Goal: Transaction & Acquisition: Purchase product/service

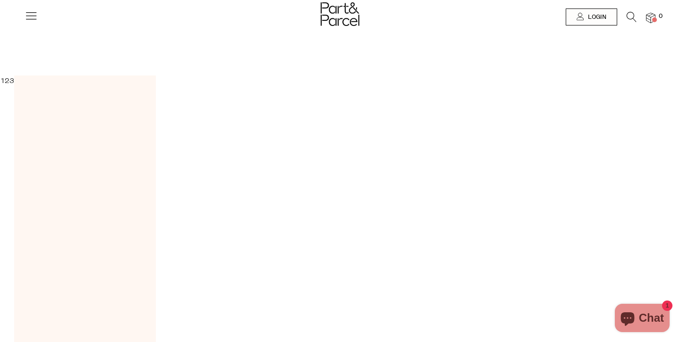
click at [626, 8] on div at bounding box center [340, 15] width 680 height 31
click at [626, 10] on div at bounding box center [340, 15] width 680 height 31
click at [629, 18] on icon at bounding box center [631, 17] width 10 height 10
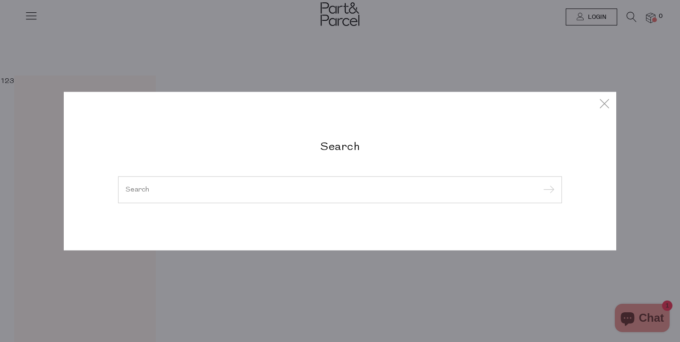
paste input "Cool Medjool"
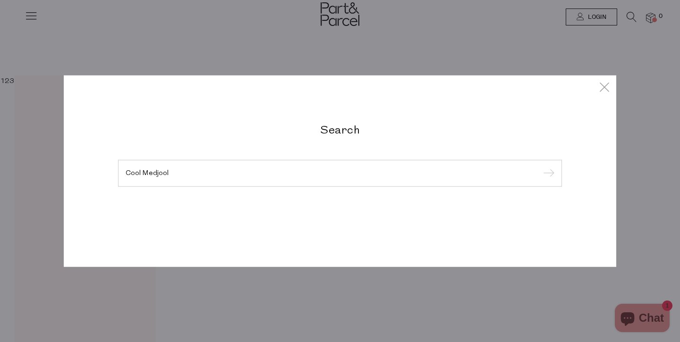
type input "Cool Medjool"
click at [540, 167] on input "submit" at bounding box center [547, 174] width 14 height 14
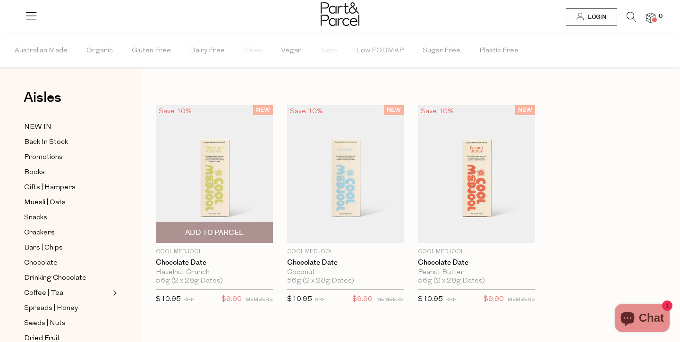
click at [234, 191] on img at bounding box center [214, 174] width 117 height 138
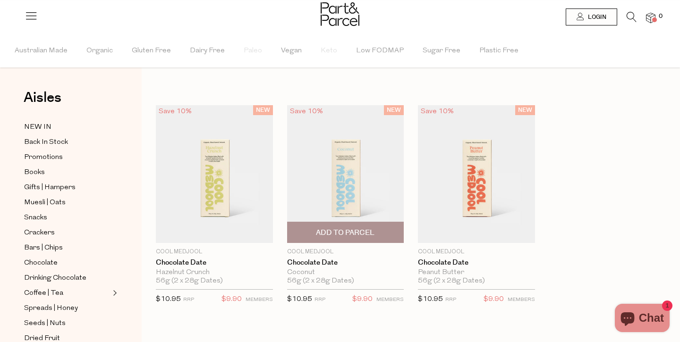
click at [345, 184] on img at bounding box center [345, 174] width 117 height 138
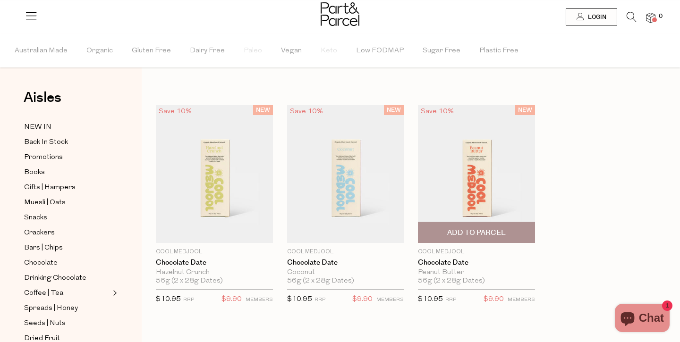
click at [501, 177] on img at bounding box center [476, 174] width 117 height 138
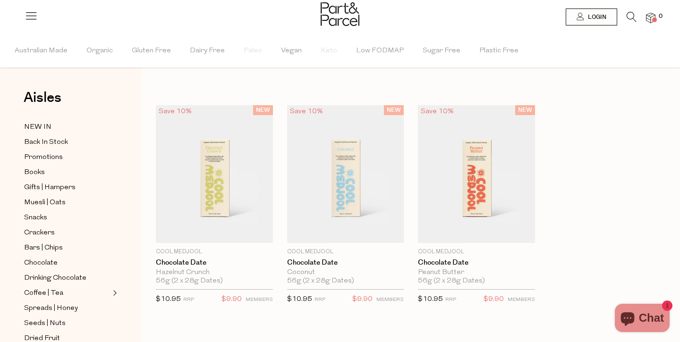
click at [634, 18] on icon at bounding box center [631, 17] width 10 height 10
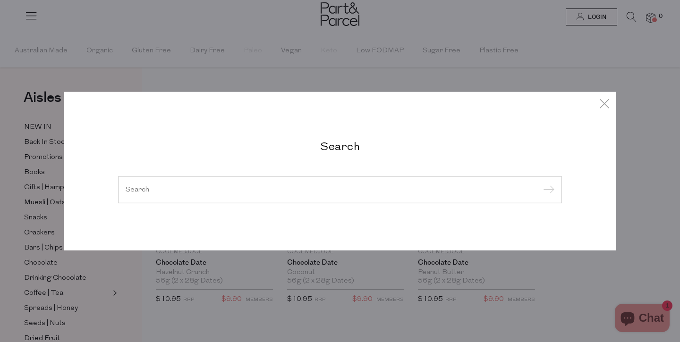
paste input "ORGANIC-INDIA-TULSI-TURMERIC-GINGER-47.5g"
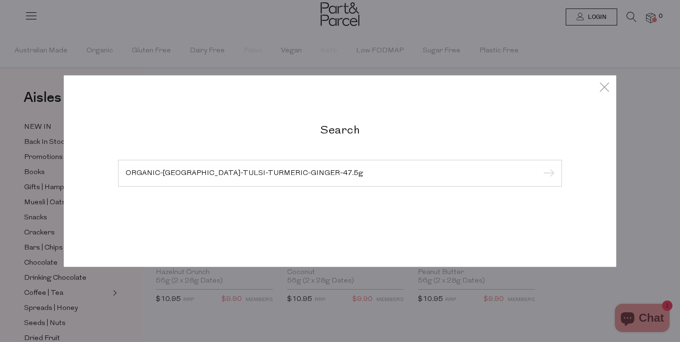
type input "ORGANIC-INDIA-TULSI-TURMERIC-GINGER-47.5g"
click at [540, 167] on input "submit" at bounding box center [547, 174] width 14 height 14
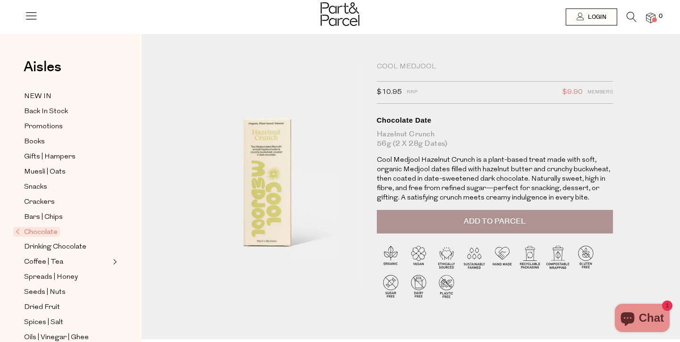
drag, startPoint x: 242, startPoint y: 156, endPoint x: 334, endPoint y: 15, distance: 168.3
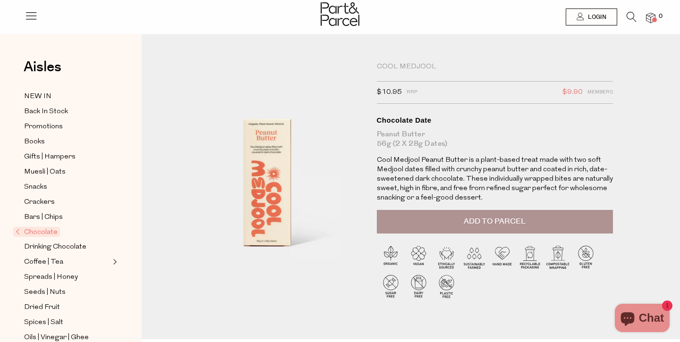
drag, startPoint x: 262, startPoint y: 194, endPoint x: 498, endPoint y: 5, distance: 302.2
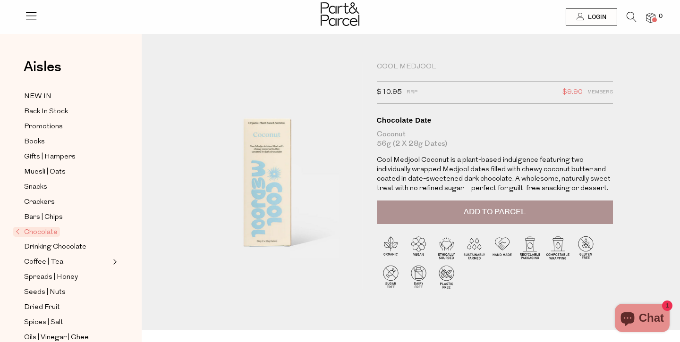
drag, startPoint x: 279, startPoint y: 163, endPoint x: 443, endPoint y: 37, distance: 206.3
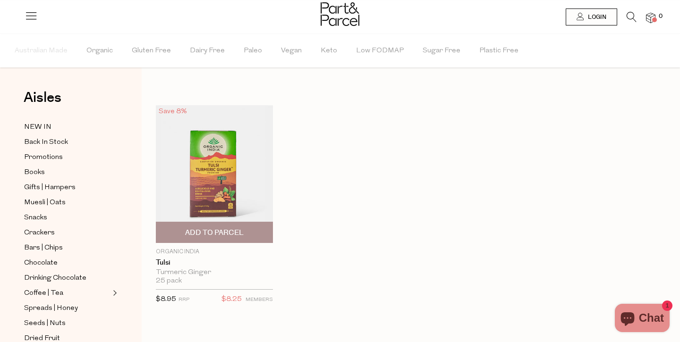
click at [218, 198] on img at bounding box center [214, 174] width 117 height 138
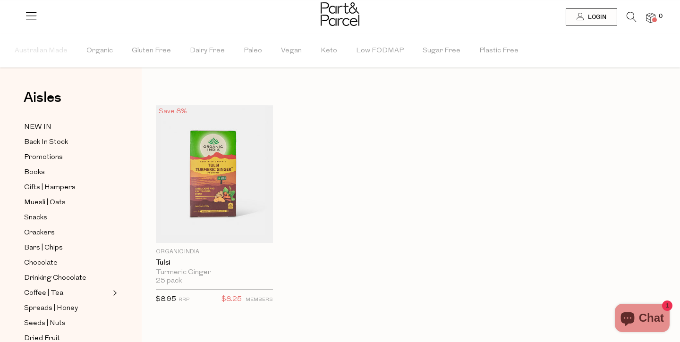
click at [632, 23] on link at bounding box center [631, 20] width 10 height 10
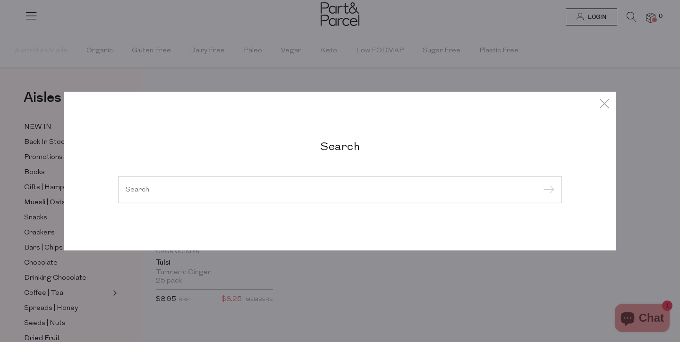
paste input "ORGANIC-INDIA-TULSI-ASHWAGANDHA-TEA-50g"
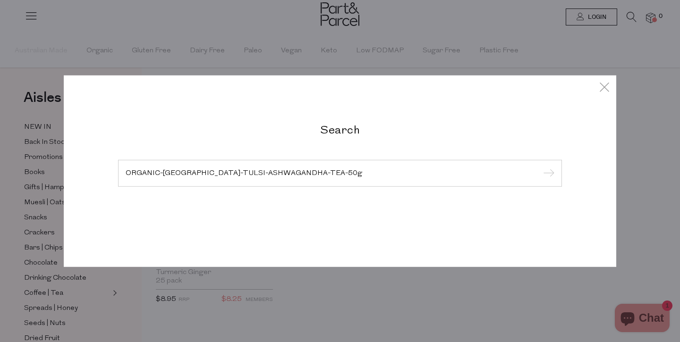
type input "ORGANIC-INDIA-TULSI-ASHWAGANDHA-TEA-50g"
click at [540, 167] on input "submit" at bounding box center [547, 174] width 14 height 14
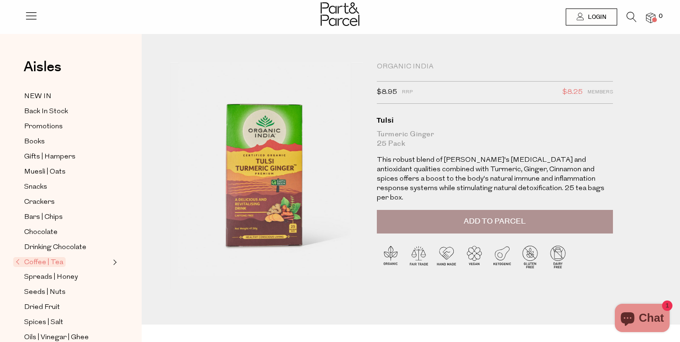
drag, startPoint x: 226, startPoint y: 140, endPoint x: 156, endPoint y: 0, distance: 155.8
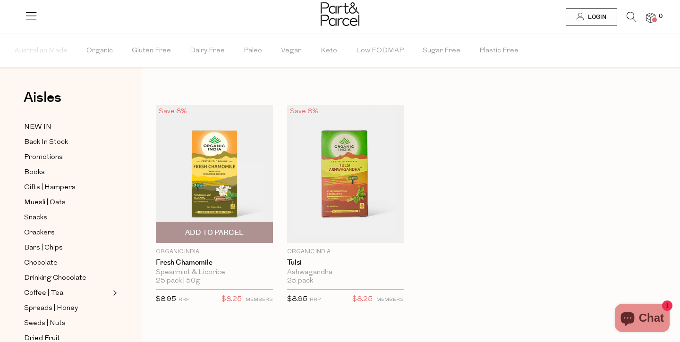
click at [212, 195] on img at bounding box center [214, 174] width 117 height 138
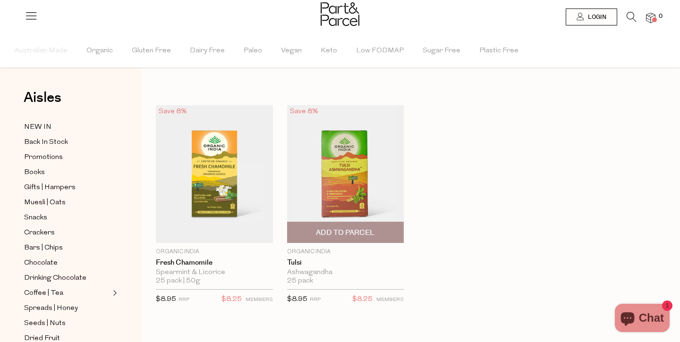
click at [322, 172] on img at bounding box center [345, 174] width 117 height 138
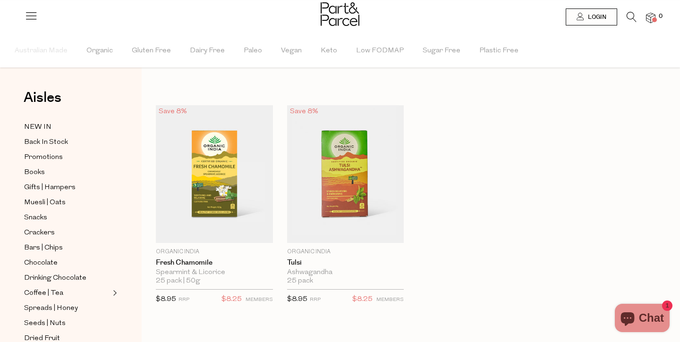
click at [631, 17] on icon at bounding box center [631, 17] width 10 height 10
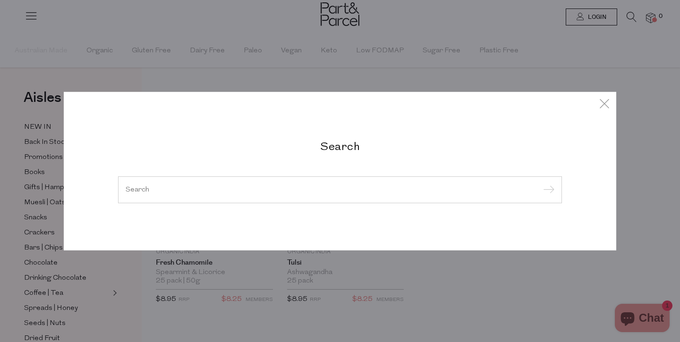
paste input "ORGANIC-INDIA-TULSI-TUMMY-TEA-45g"
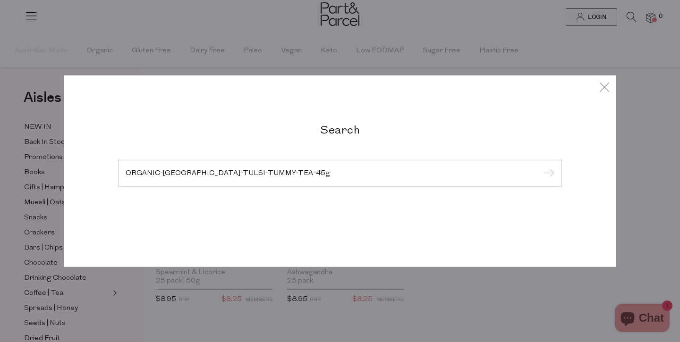
type input "ORGANIC-INDIA-TULSI-TUMMY-TEA-45g"
click at [540, 167] on input "submit" at bounding box center [547, 174] width 14 height 14
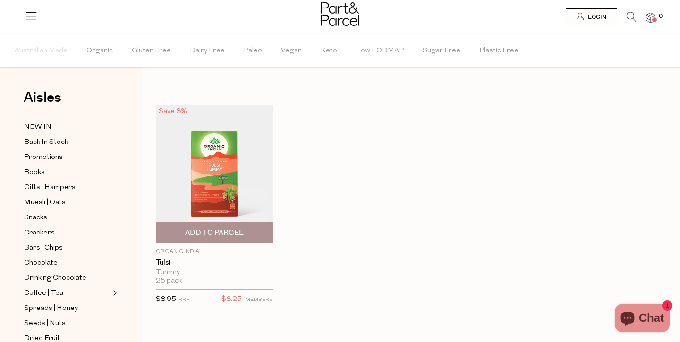
click at [243, 165] on img at bounding box center [214, 174] width 117 height 138
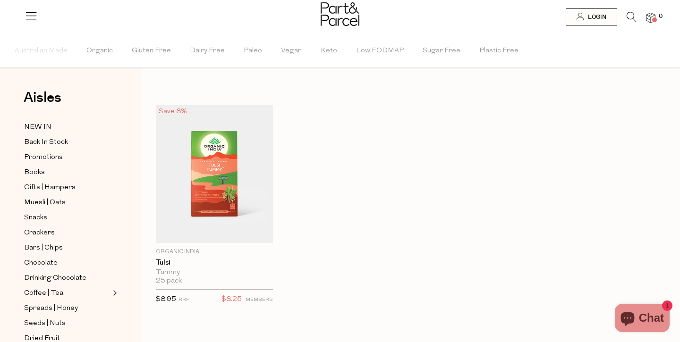
click at [628, 16] on icon at bounding box center [631, 17] width 10 height 10
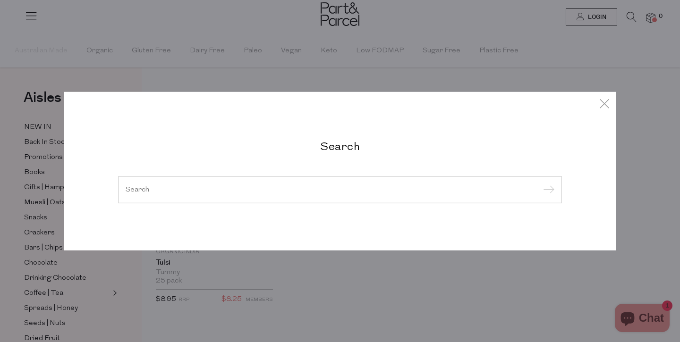
paste input "ORGANIC-[GEOGRAPHIC_DATA]-TULSI-SLEEP-45g"
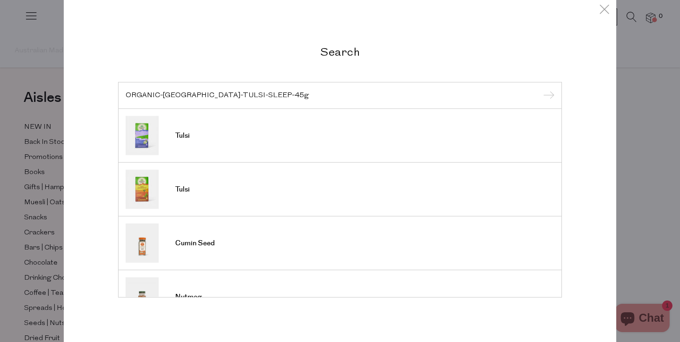
type input "ORGANIC-[GEOGRAPHIC_DATA]-TULSI-SLEEP-45g"
click at [540, 89] on input "submit" at bounding box center [547, 96] width 14 height 14
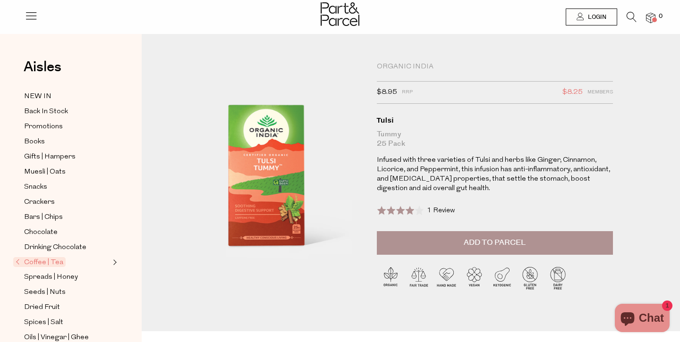
click at [247, 125] on img at bounding box center [278, 257] width 346 height 409
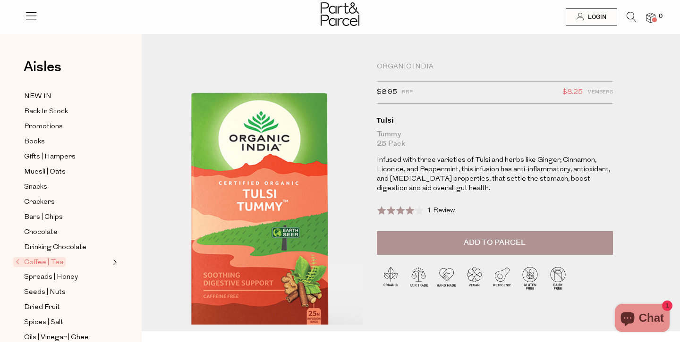
click at [274, 144] on img at bounding box center [259, 220] width 346 height 409
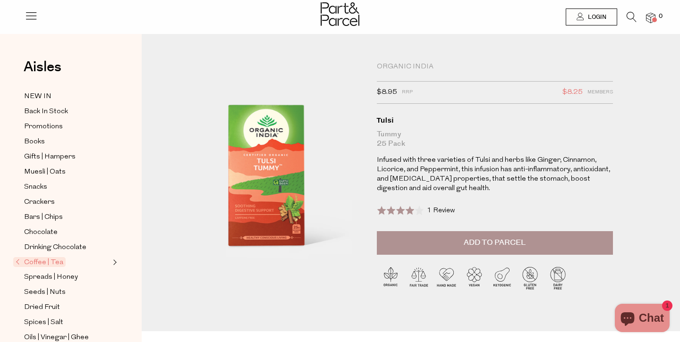
drag, startPoint x: 274, startPoint y: 144, endPoint x: 534, endPoint y: 7, distance: 294.3
click at [403, 69] on div "Organic India" at bounding box center [495, 66] width 236 height 9
copy div "Organic India"
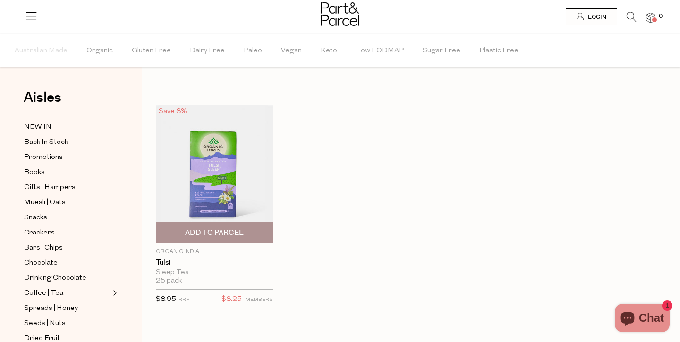
click at [251, 193] on img at bounding box center [214, 174] width 117 height 138
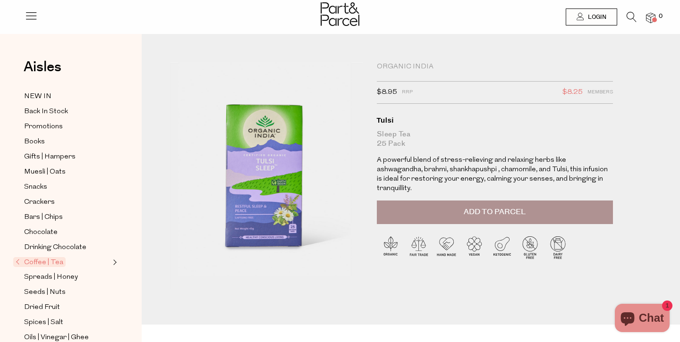
drag, startPoint x: 288, startPoint y: 137, endPoint x: 263, endPoint y: 27, distance: 112.8
